Goal: Information Seeking & Learning: Learn about a topic

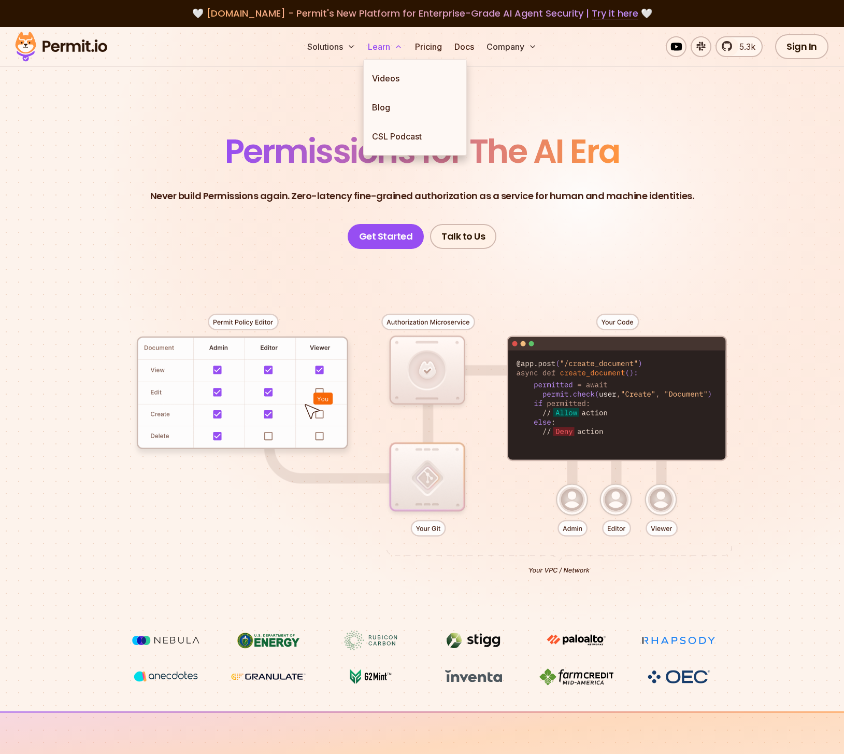
click at [399, 38] on button "Learn" at bounding box center [385, 46] width 43 height 21
click at [389, 112] on link "Blog" at bounding box center [415, 107] width 103 height 29
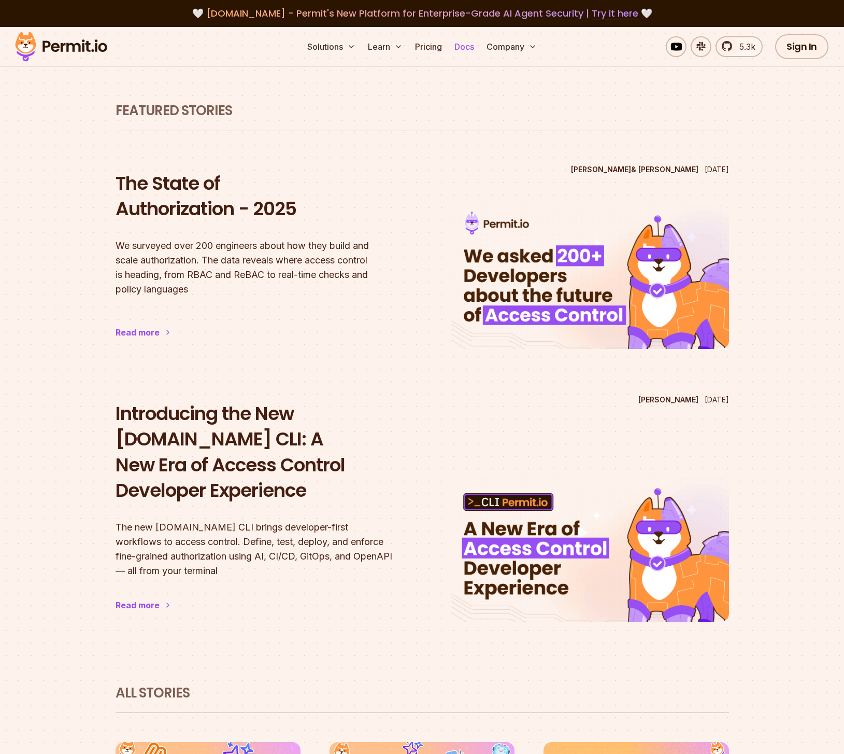
click at [456, 48] on link "Docs" at bounding box center [464, 46] width 28 height 21
click at [423, 47] on link "Pricing" at bounding box center [428, 46] width 35 height 21
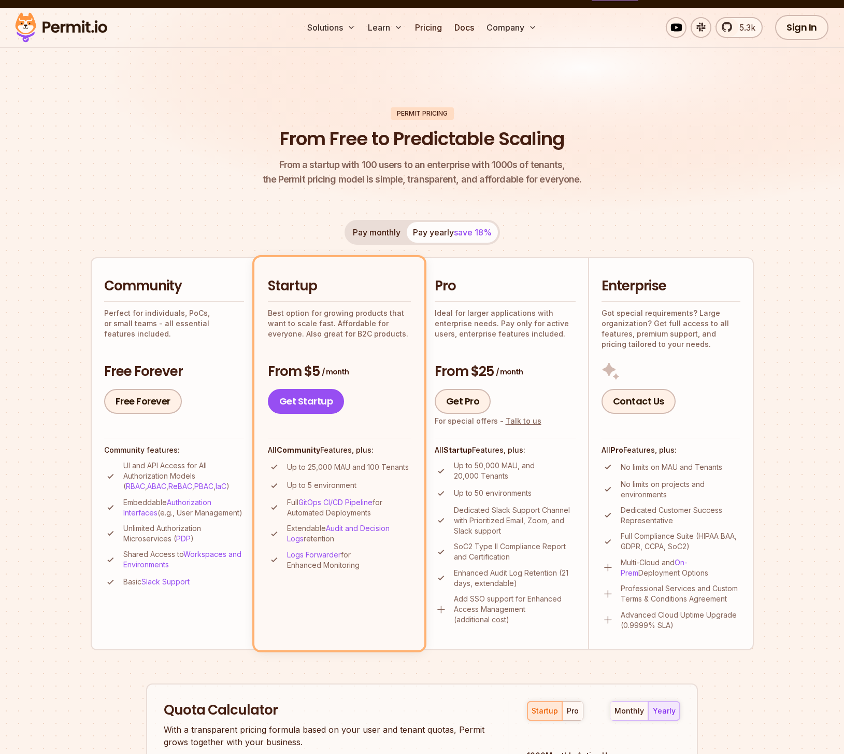
scroll to position [21, 0]
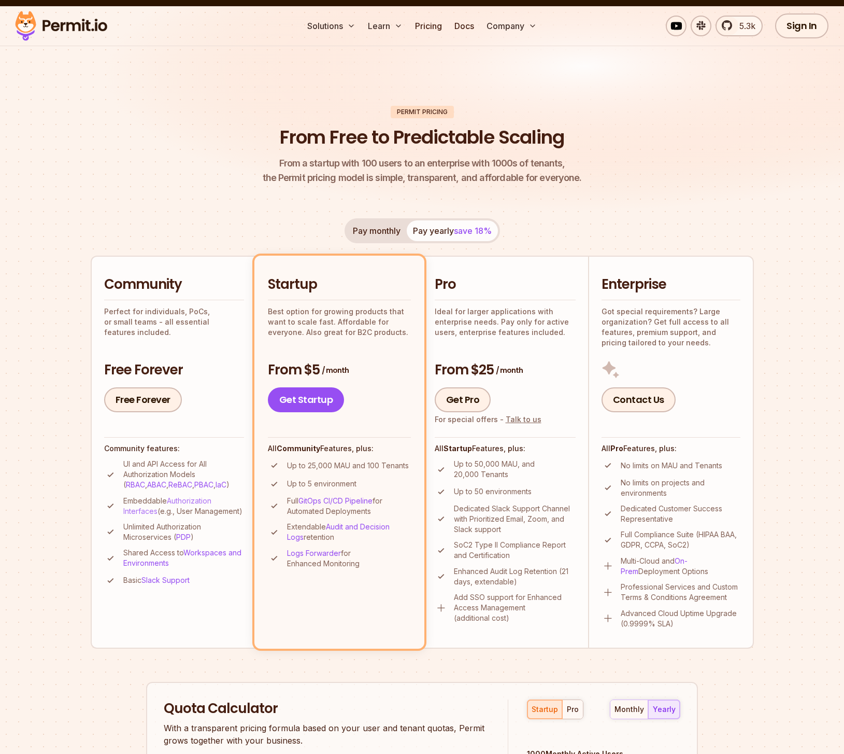
click at [195, 498] on link "Authorization Interfaces" at bounding box center [167, 505] width 88 height 19
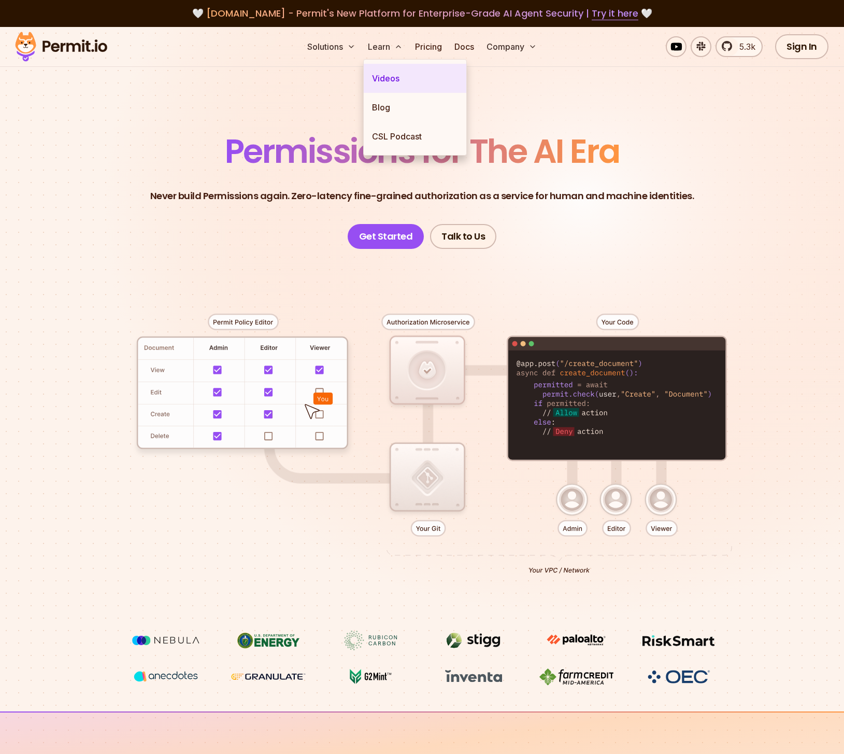
click at [392, 80] on link "Videos" at bounding box center [415, 78] width 103 height 29
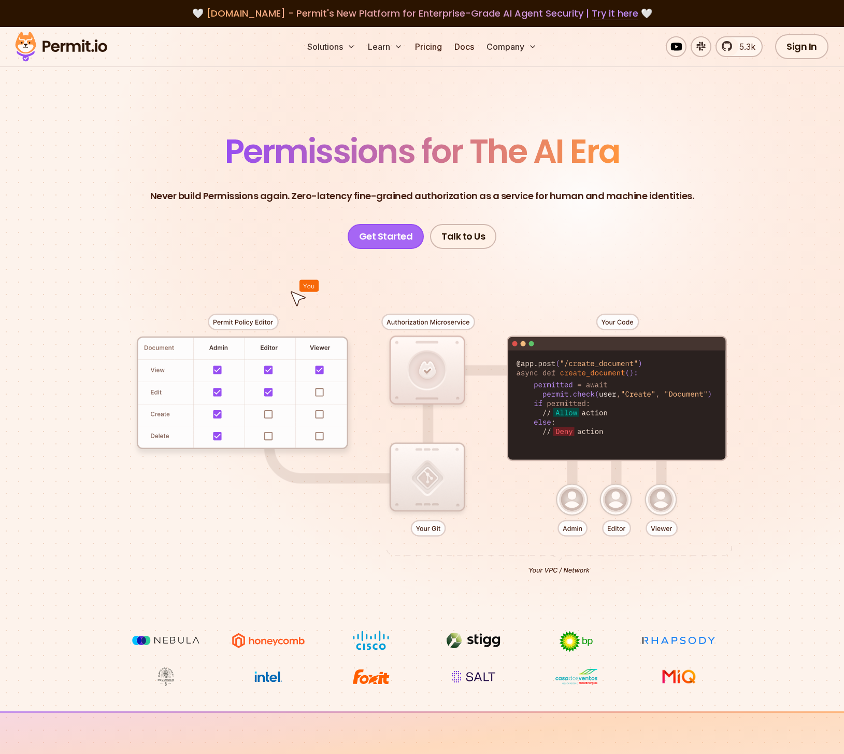
click at [380, 235] on link "Get Started" at bounding box center [386, 236] width 77 height 25
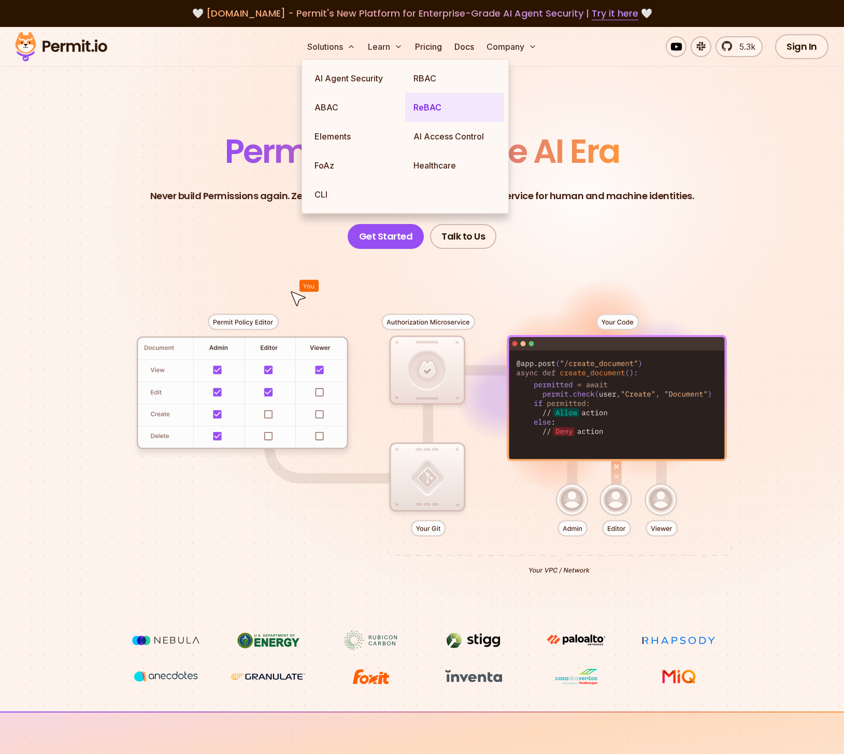
click at [423, 112] on link "ReBAC" at bounding box center [454, 107] width 99 height 29
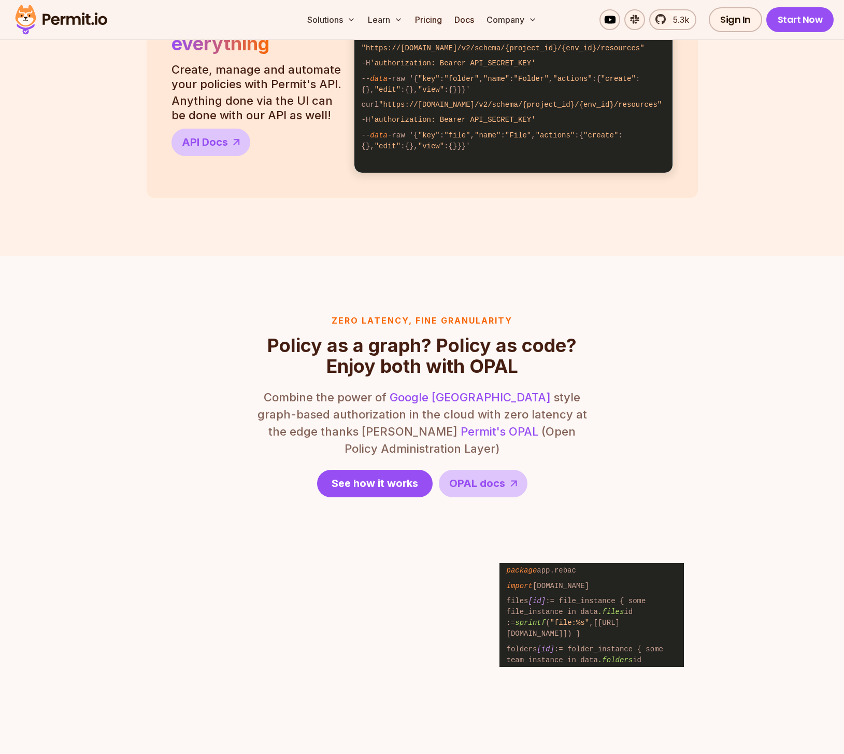
scroll to position [929, 0]
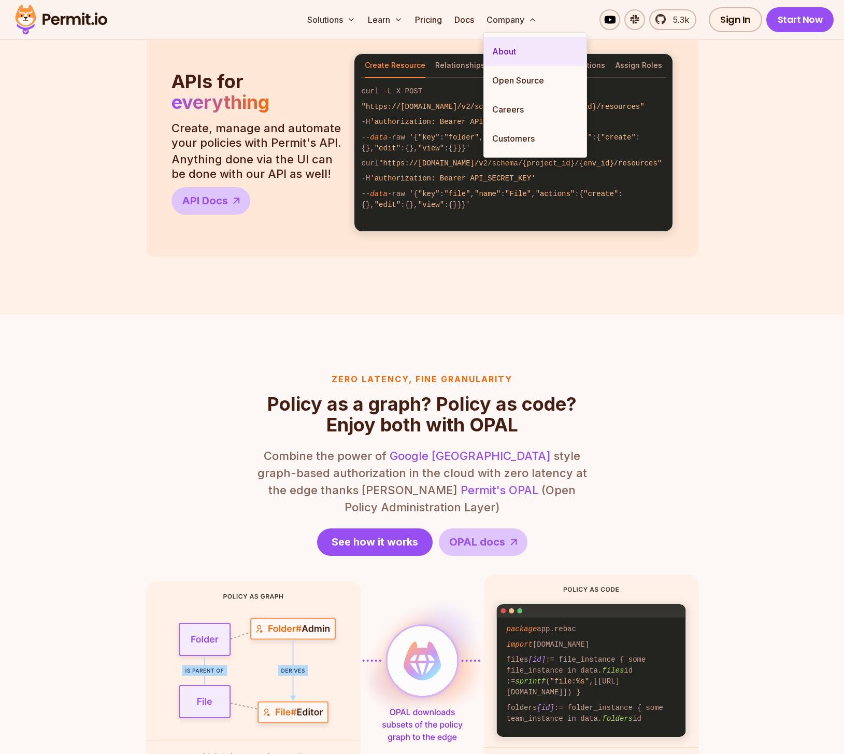
click at [510, 50] on link "About" at bounding box center [535, 51] width 103 height 29
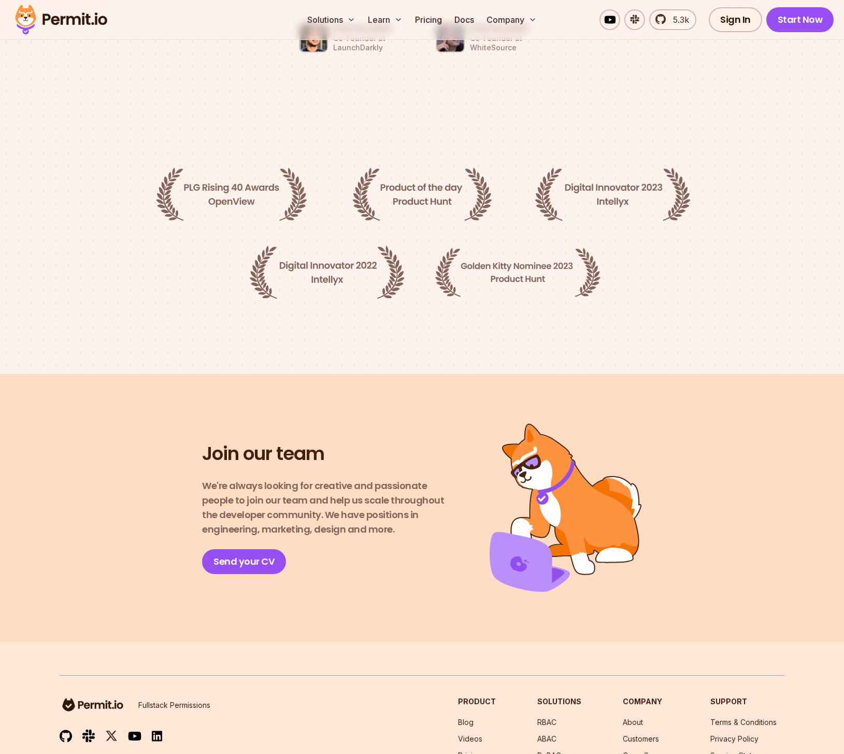
scroll to position [1569, 0]
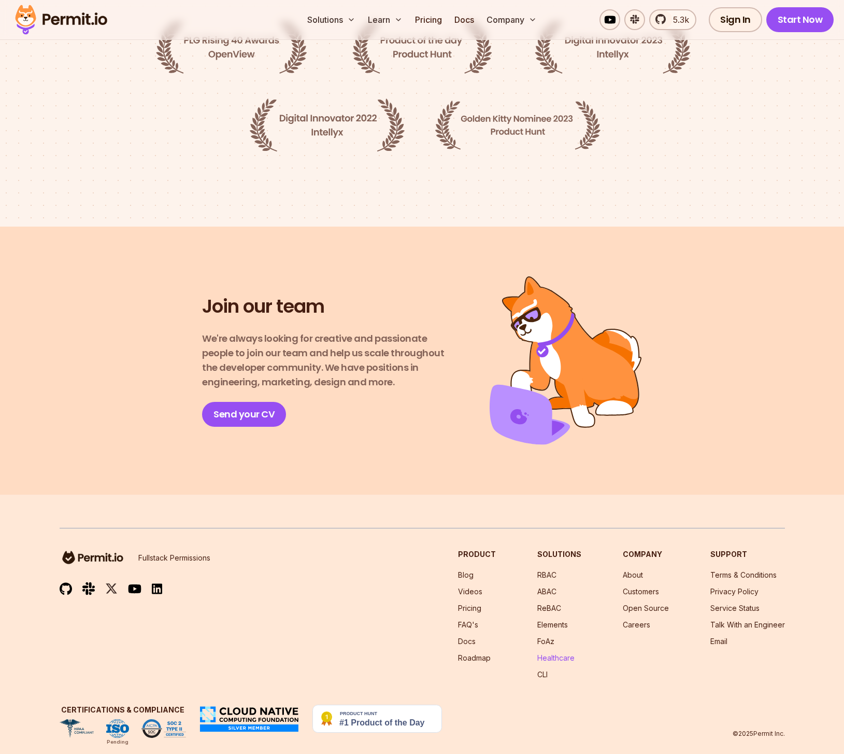
click at [567, 653] on link "Healthcare" at bounding box center [555, 657] width 37 height 9
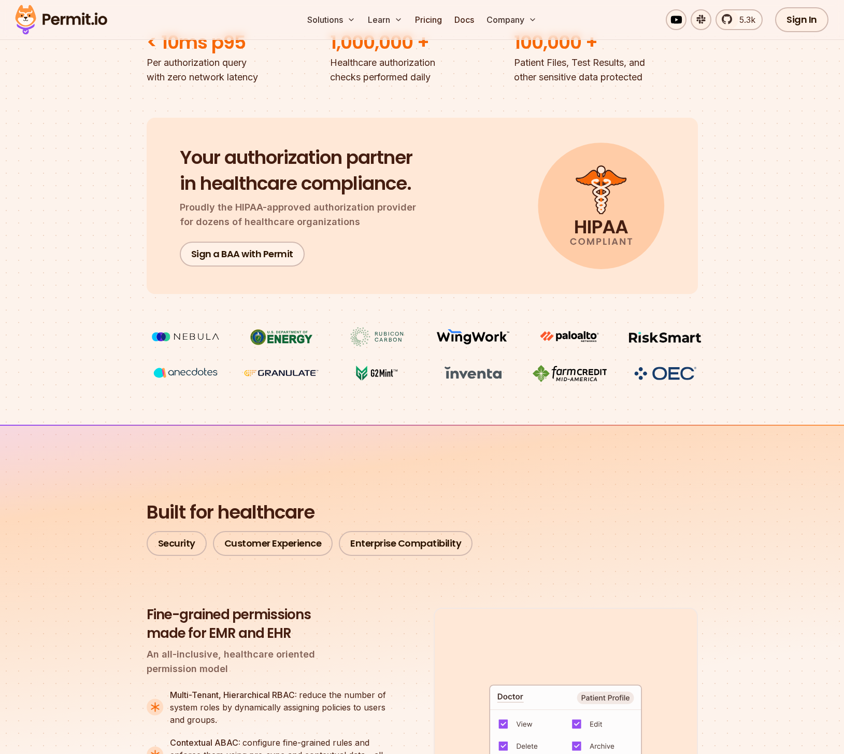
scroll to position [34, 0]
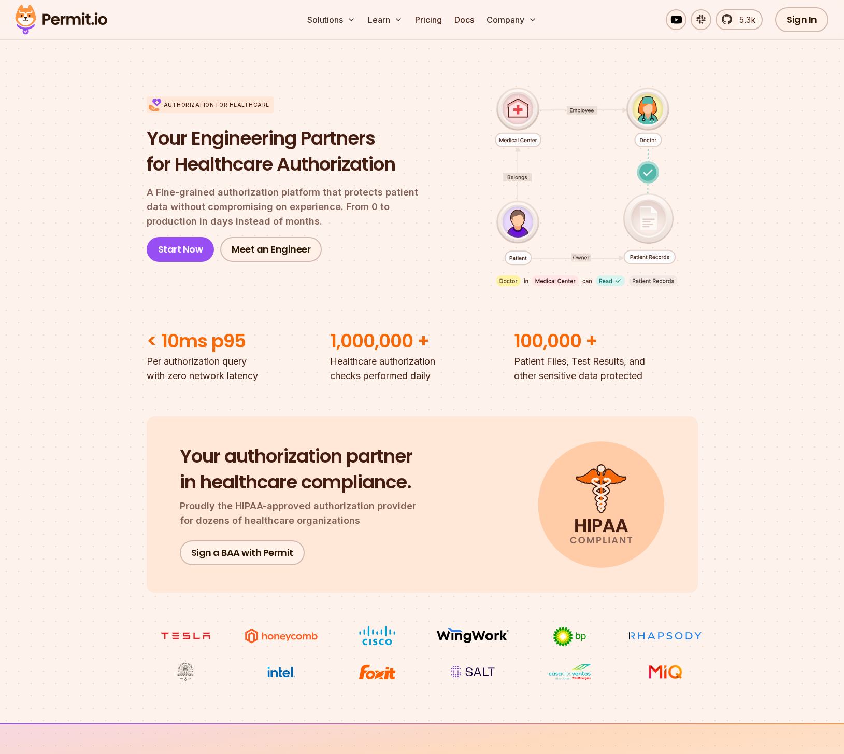
click at [206, 67] on div "Authorization for Healthcare Your Engineering Partners for Healthcare Authoriza…" at bounding box center [422, 179] width 551 height 232
click at [382, 48] on link "Videos" at bounding box center [415, 51] width 103 height 29
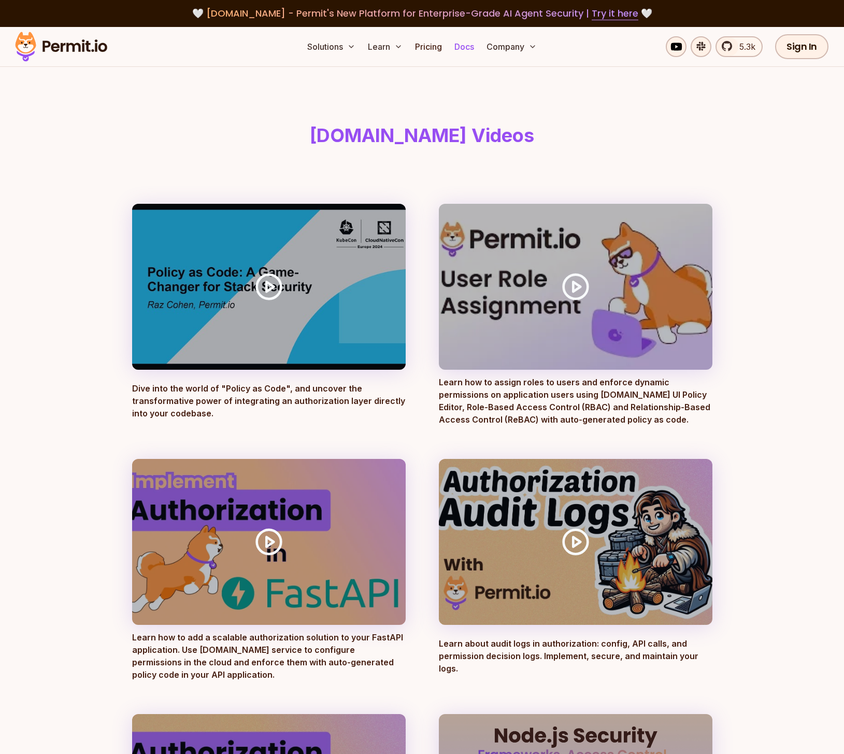
click at [461, 47] on link "Docs" at bounding box center [464, 46] width 28 height 21
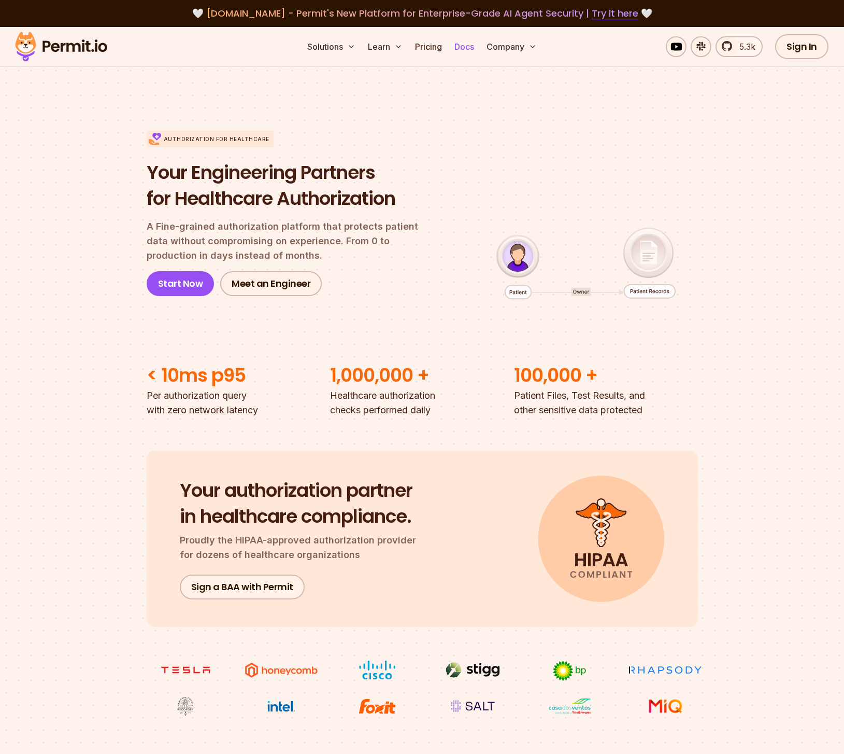
scroll to position [34, 0]
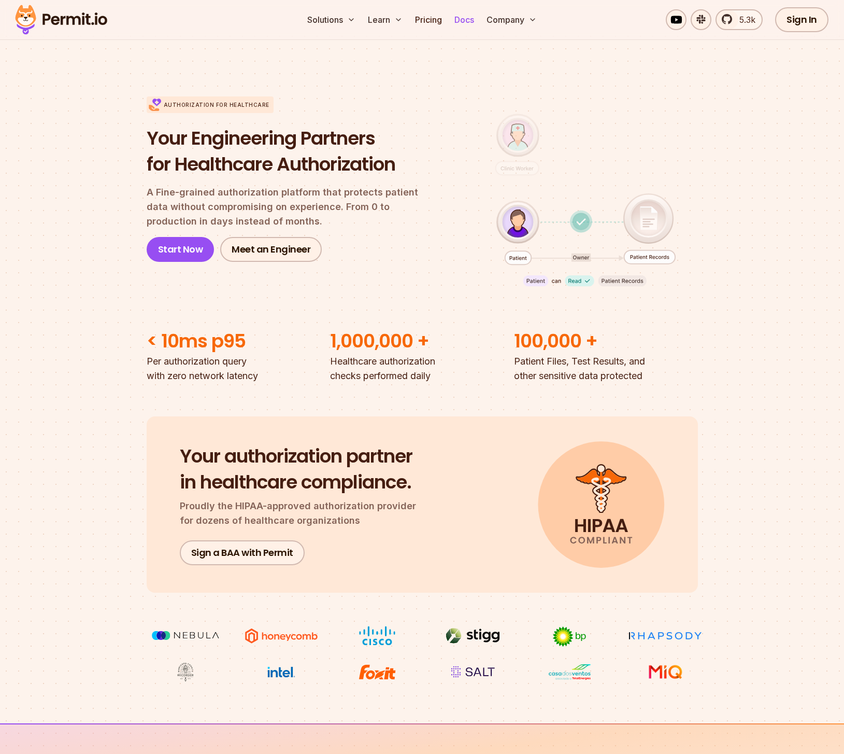
scroll to position [1569, 0]
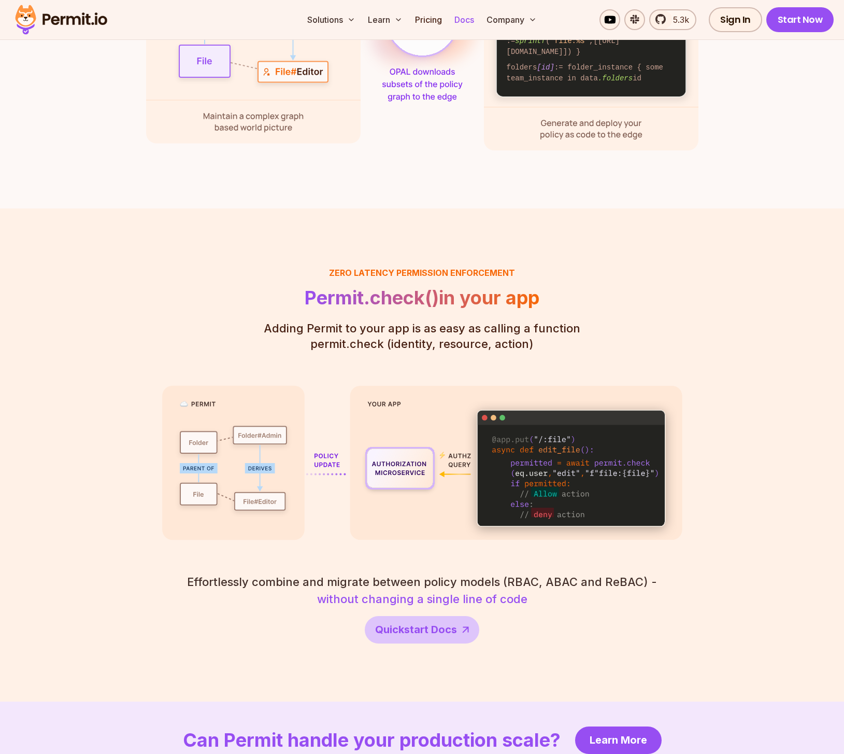
scroll to position [929, 0]
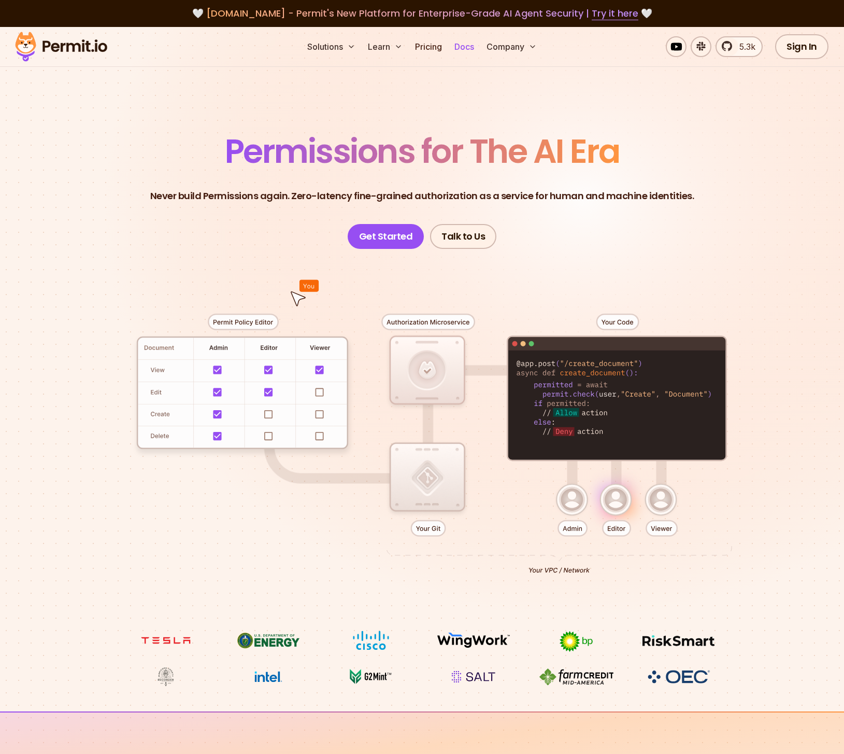
click at [462, 46] on link "Docs" at bounding box center [464, 46] width 28 height 21
